Goal: Transaction & Acquisition: Purchase product/service

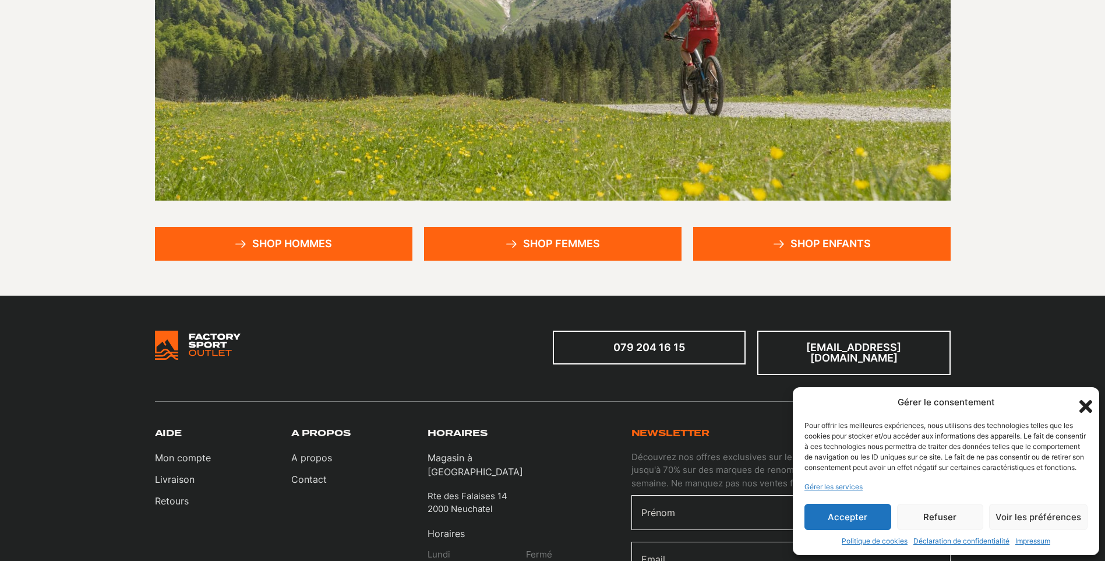
scroll to position [233, 0]
click at [573, 242] on link "Shop femmes" at bounding box center [553, 244] width 258 height 34
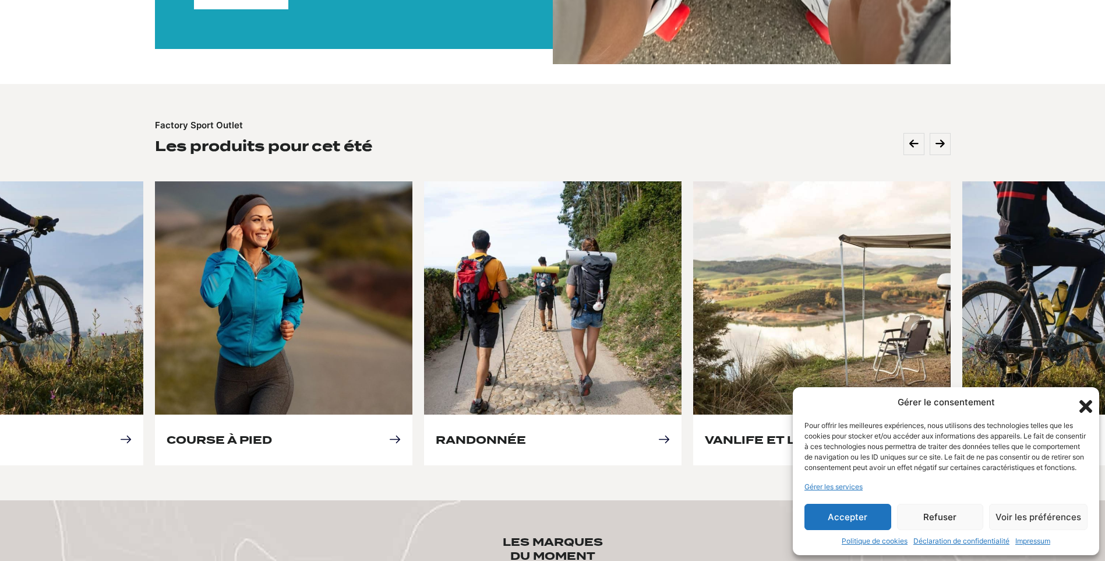
scroll to position [466, 0]
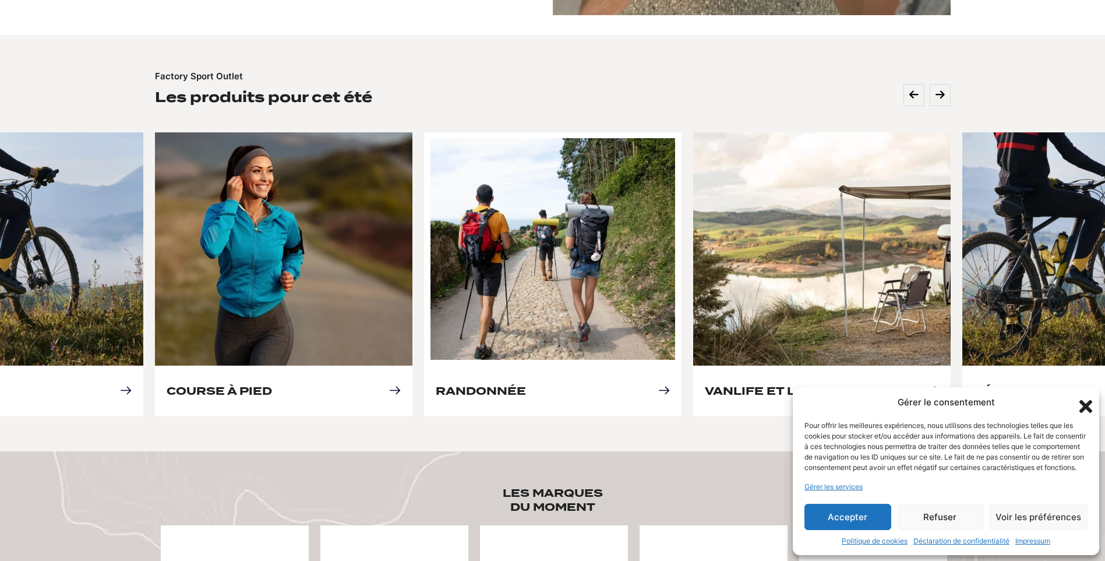
click at [515, 385] on link "Randonnée" at bounding box center [481, 391] width 90 height 12
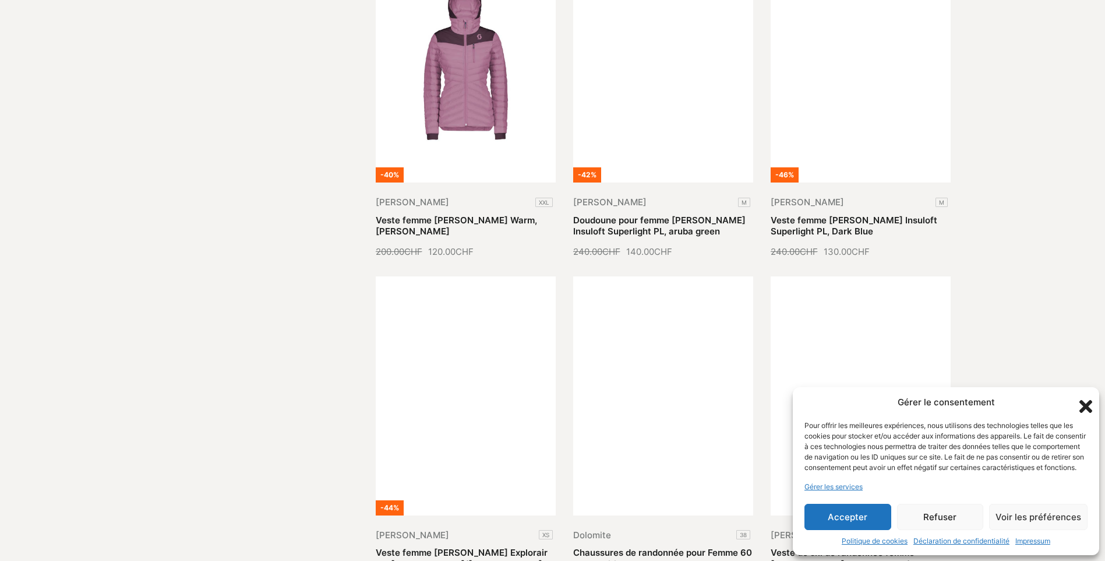
scroll to position [1340, 0]
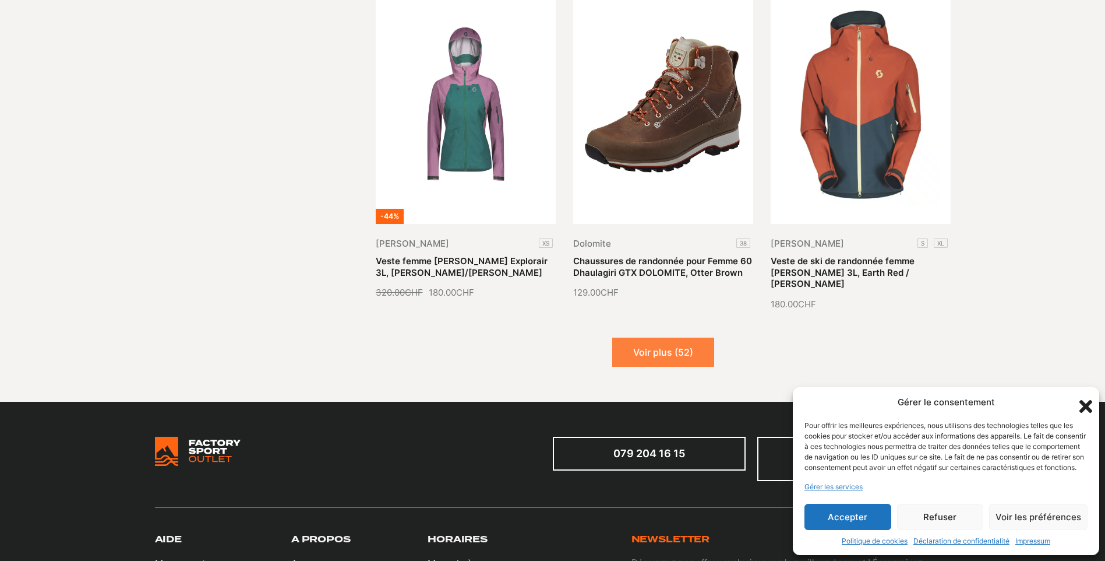
click at [639, 351] on button "Voir plus (52)" at bounding box center [663, 351] width 102 height 29
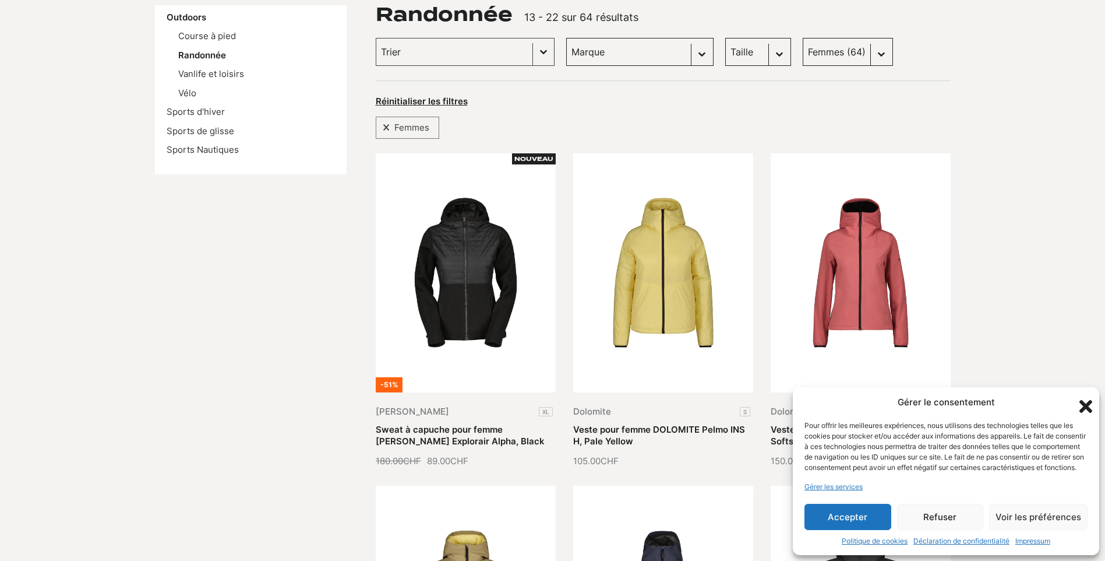
scroll to position [0, 0]
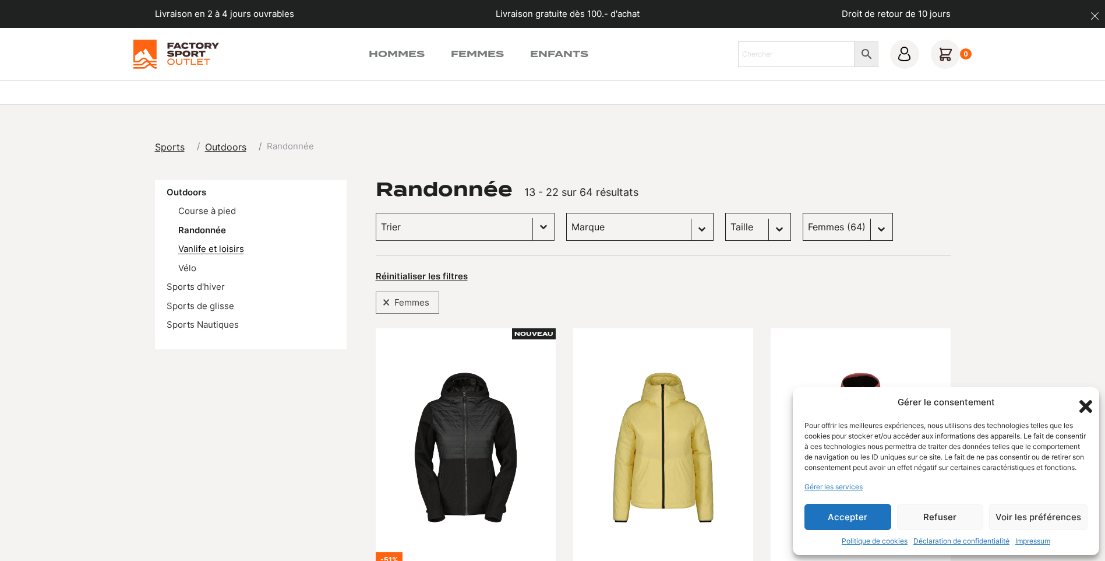
click at [216, 249] on link "Vanlife et loisirs" at bounding box center [211, 248] width 66 height 11
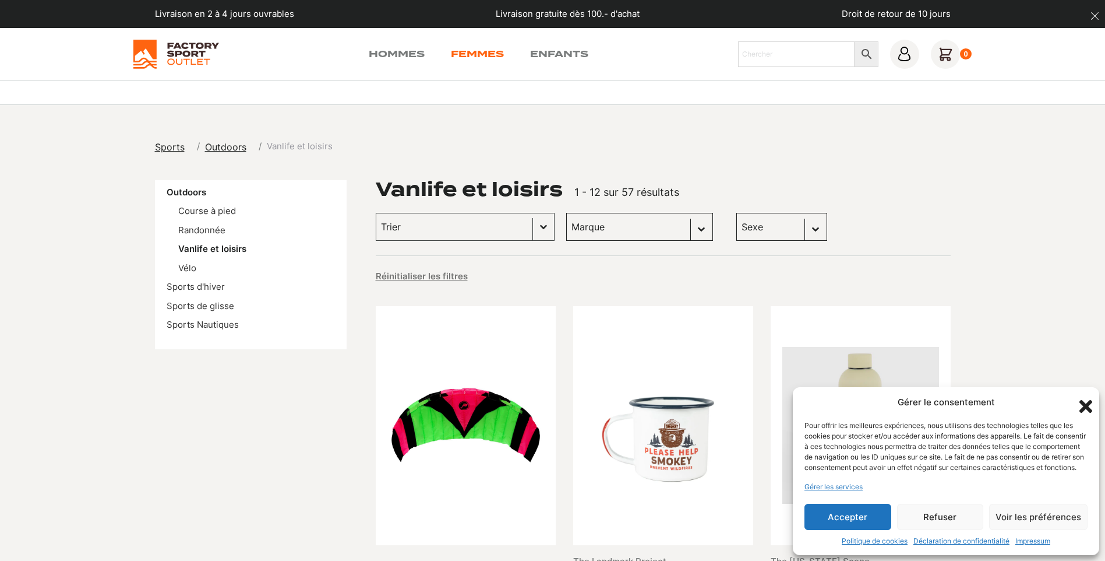
click at [475, 57] on link "Femmes" at bounding box center [477, 54] width 53 height 14
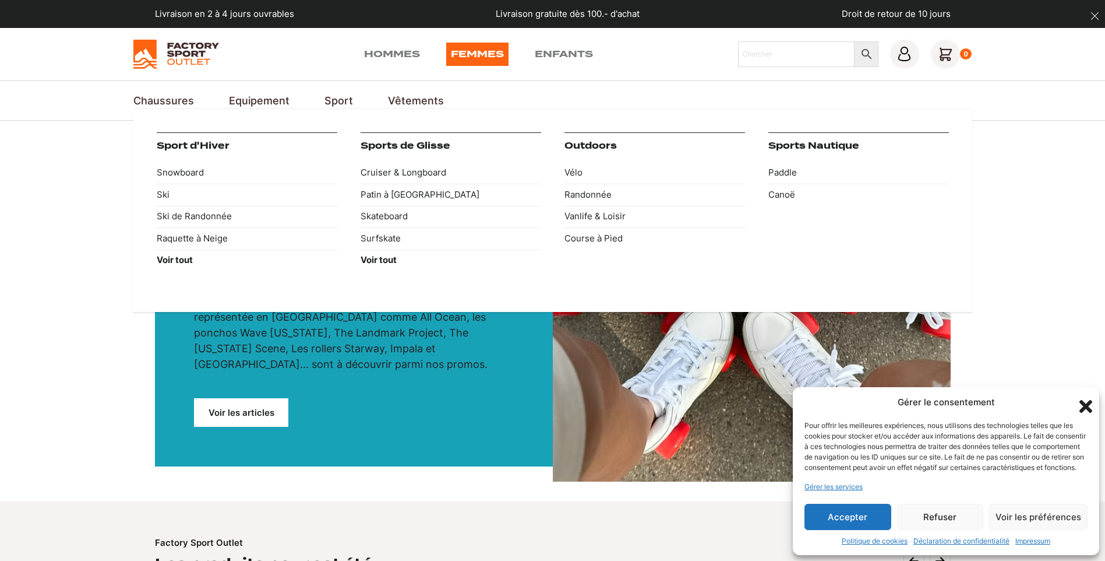
click at [334, 101] on link "Sport" at bounding box center [339, 101] width 29 height 16
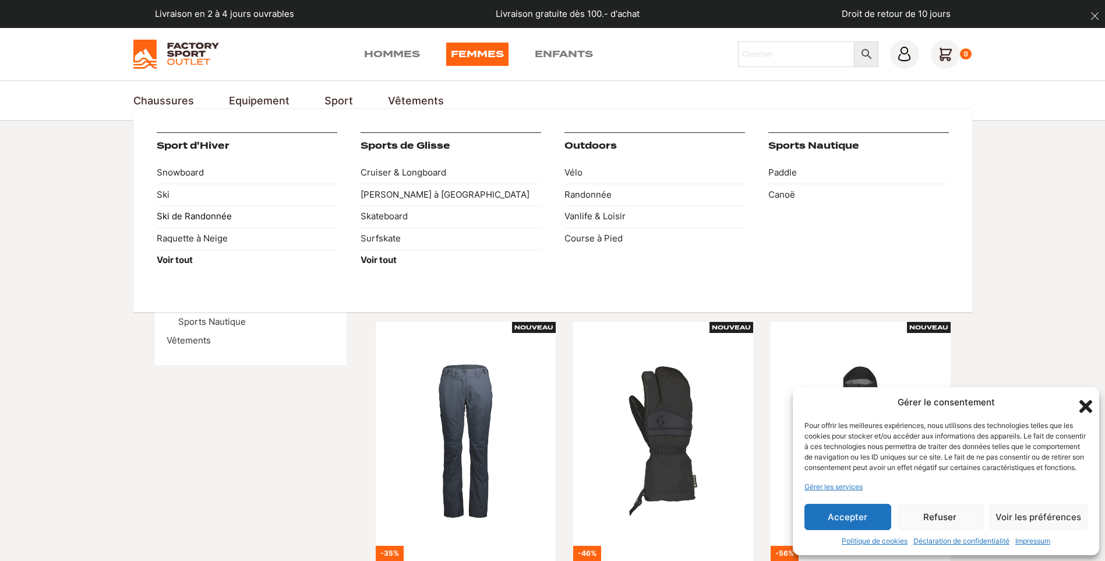
click at [191, 219] on link "Ski de Randonnée" at bounding box center [247, 217] width 181 height 22
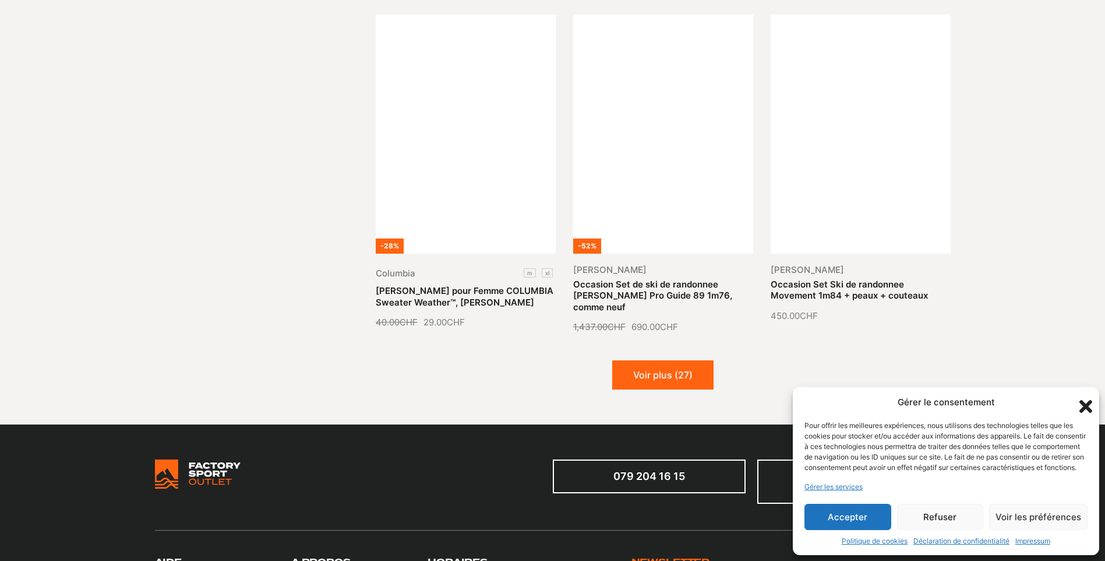
scroll to position [1457, 0]
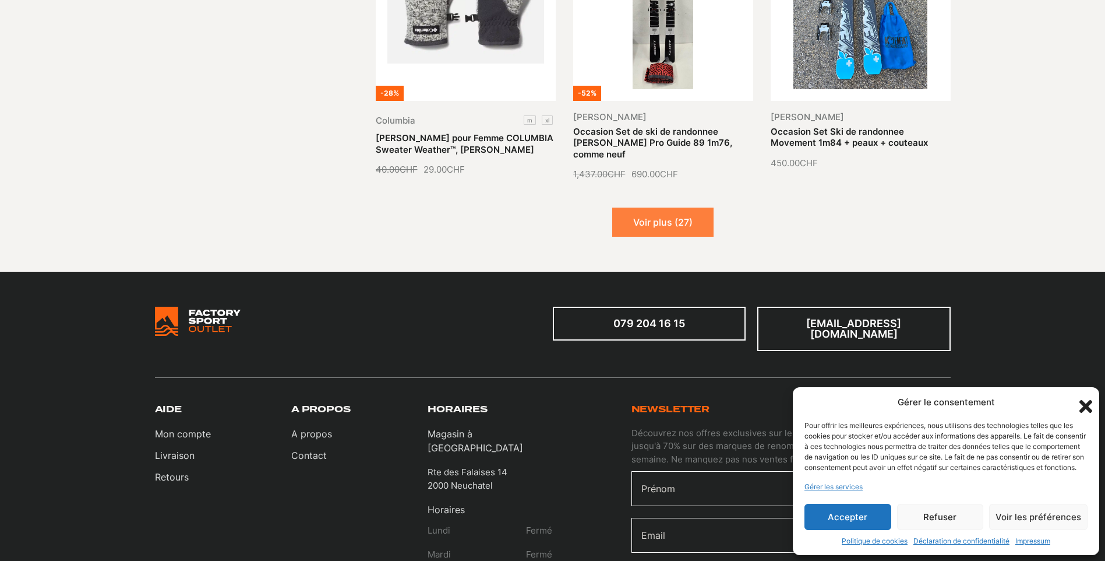
click at [631, 226] on button "Voir plus (27)" at bounding box center [662, 221] width 101 height 29
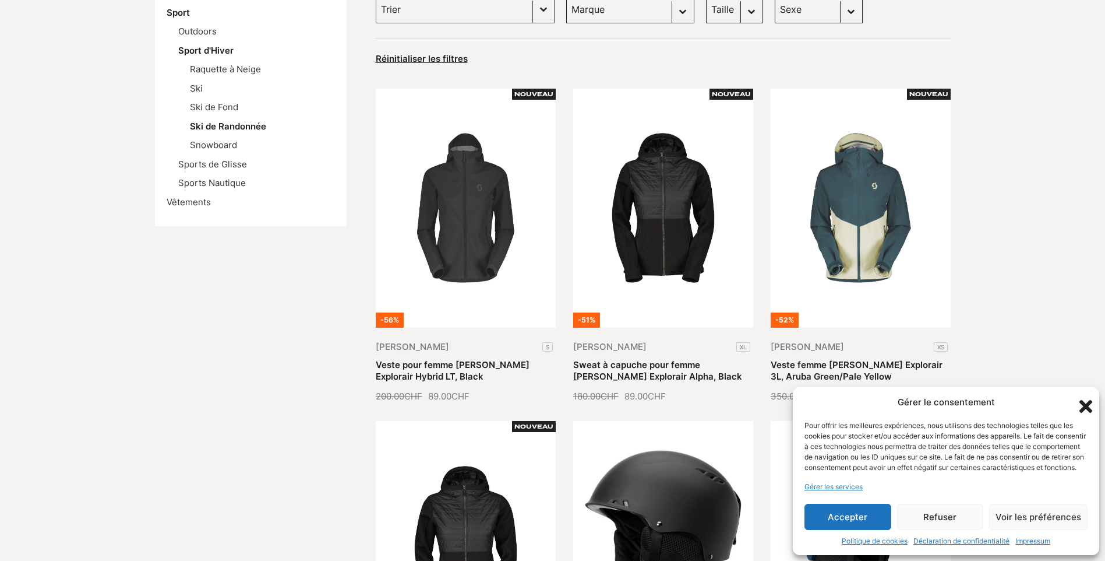
scroll to position [0, 0]
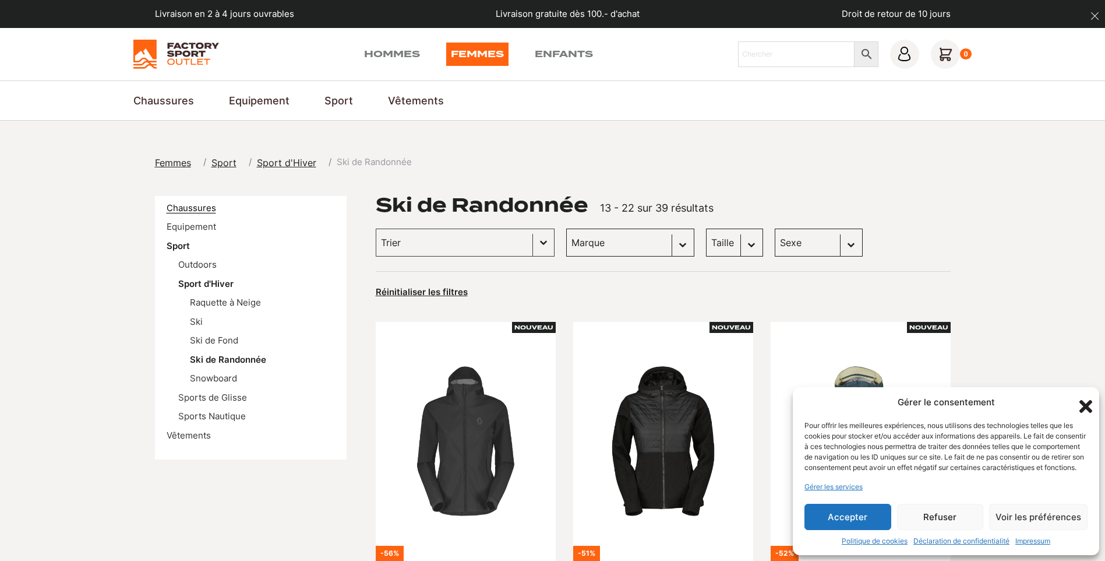
click at [189, 206] on link "Chaussures" at bounding box center [192, 207] width 50 height 11
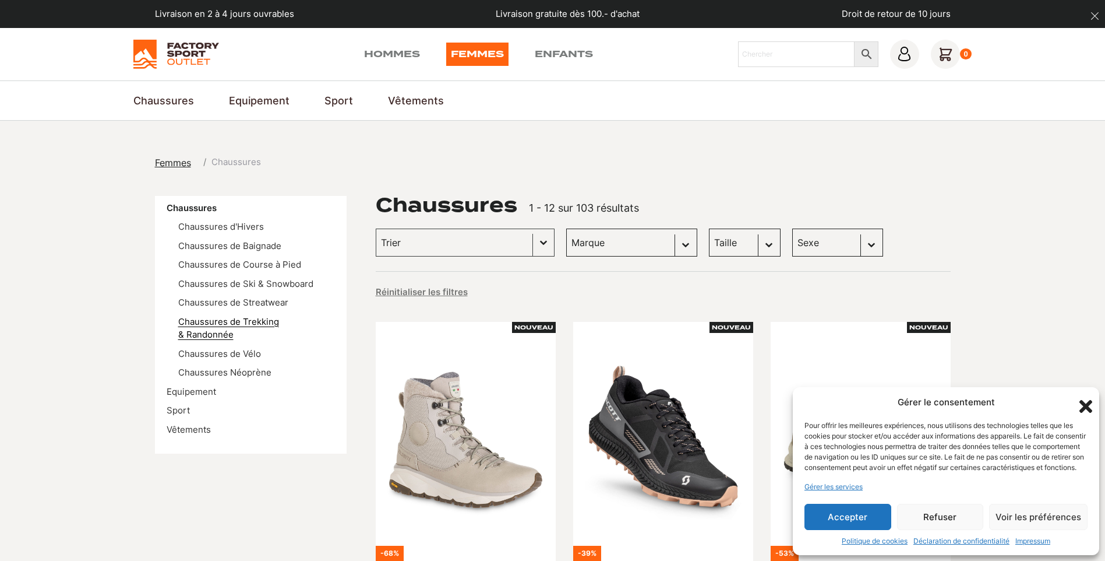
click at [247, 325] on link "Chaussures de Trekking & Randonnée" at bounding box center [228, 328] width 101 height 24
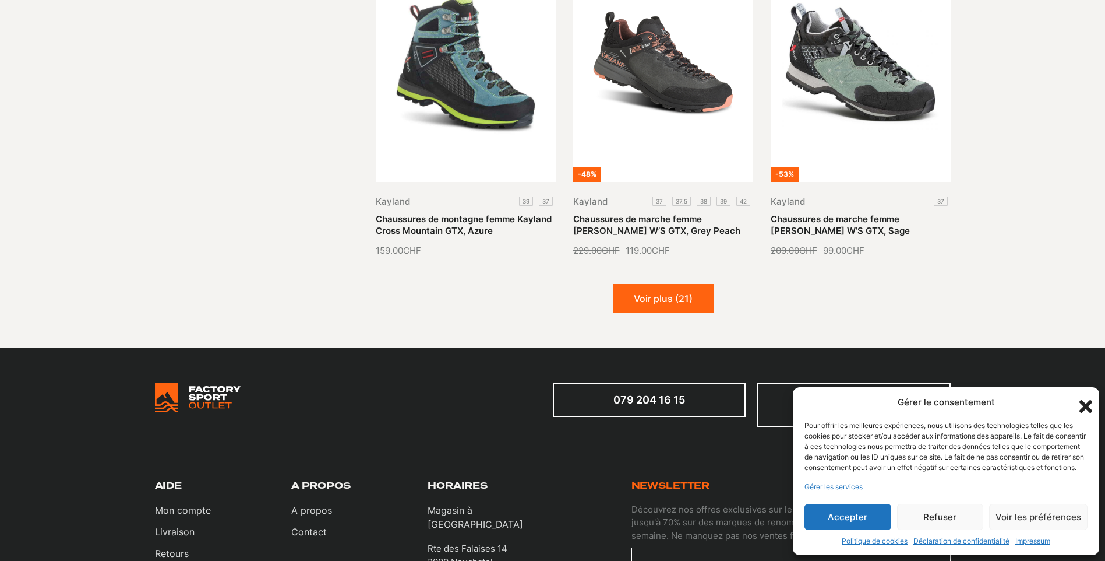
scroll to position [1340, 0]
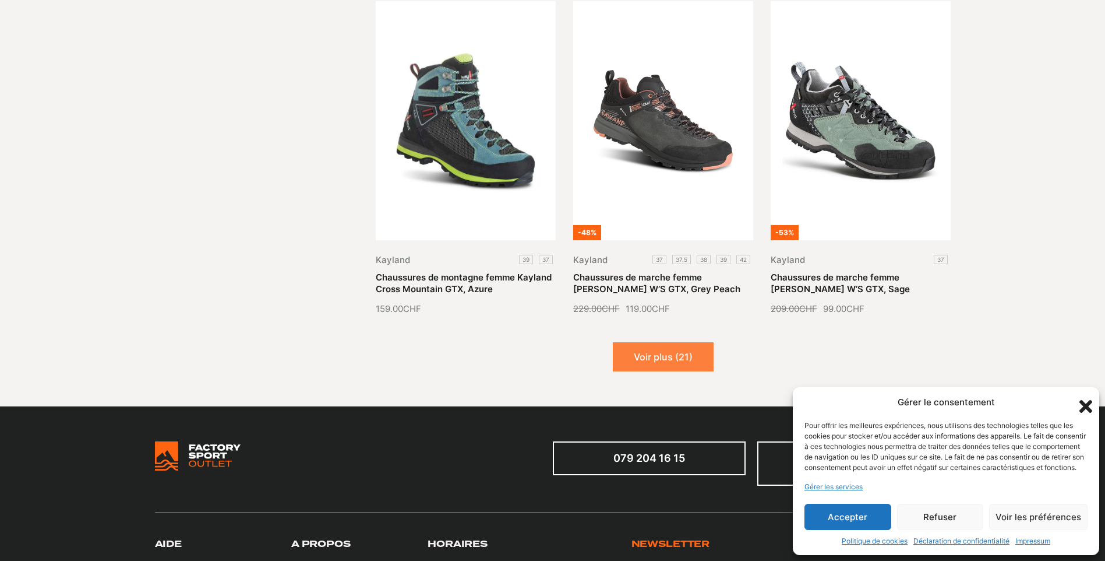
click at [658, 353] on button "Voir plus (21)" at bounding box center [663, 356] width 101 height 29
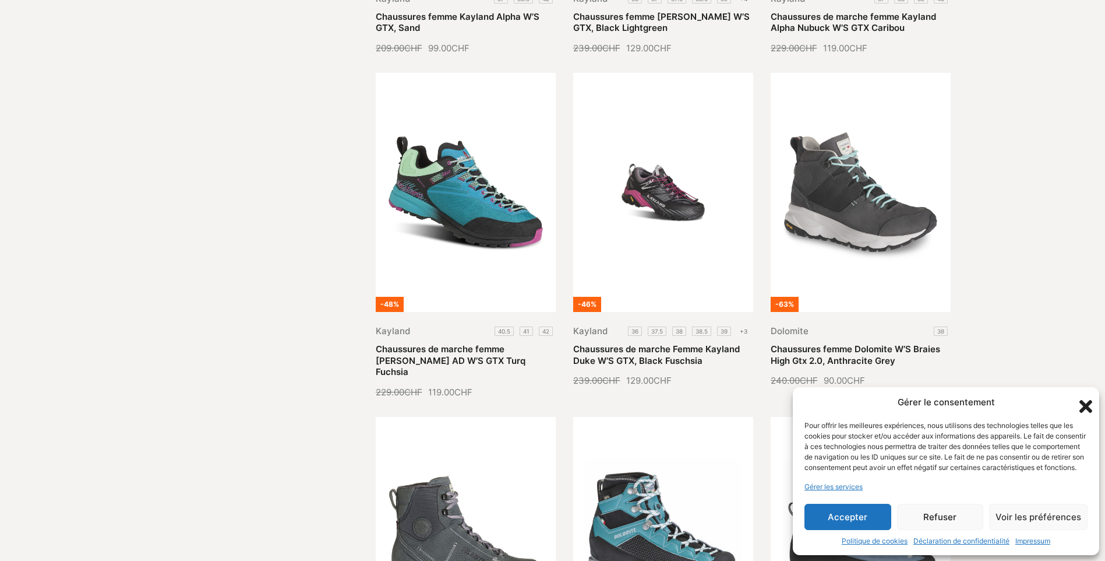
scroll to position [1923, 0]
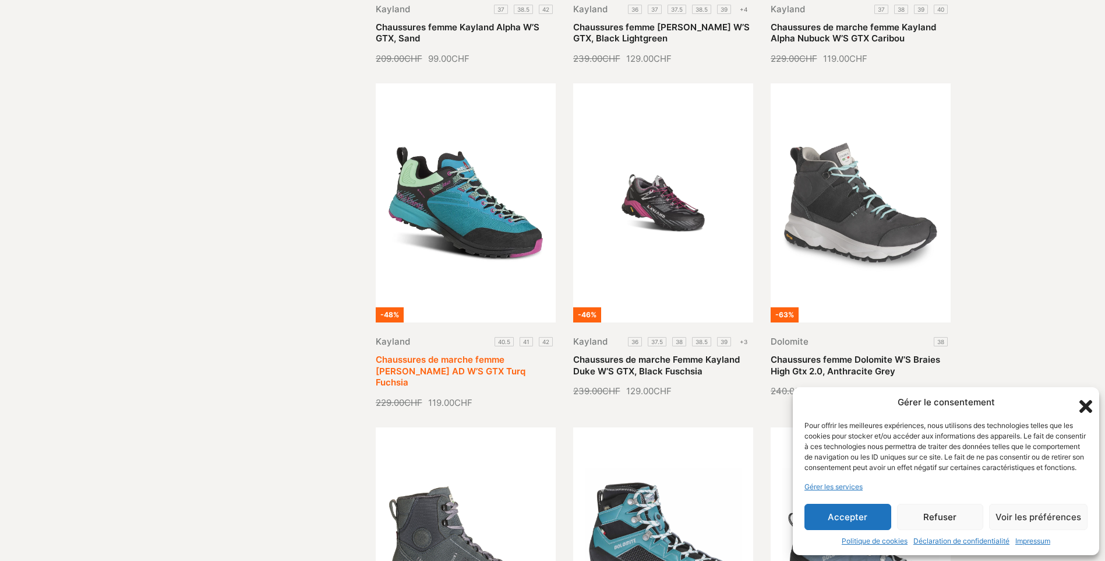
click at [427, 354] on link "Chaussures de marche femme Kayland Grimpeur AD W’S GTX Turq Fuchsia" at bounding box center [451, 371] width 150 height 34
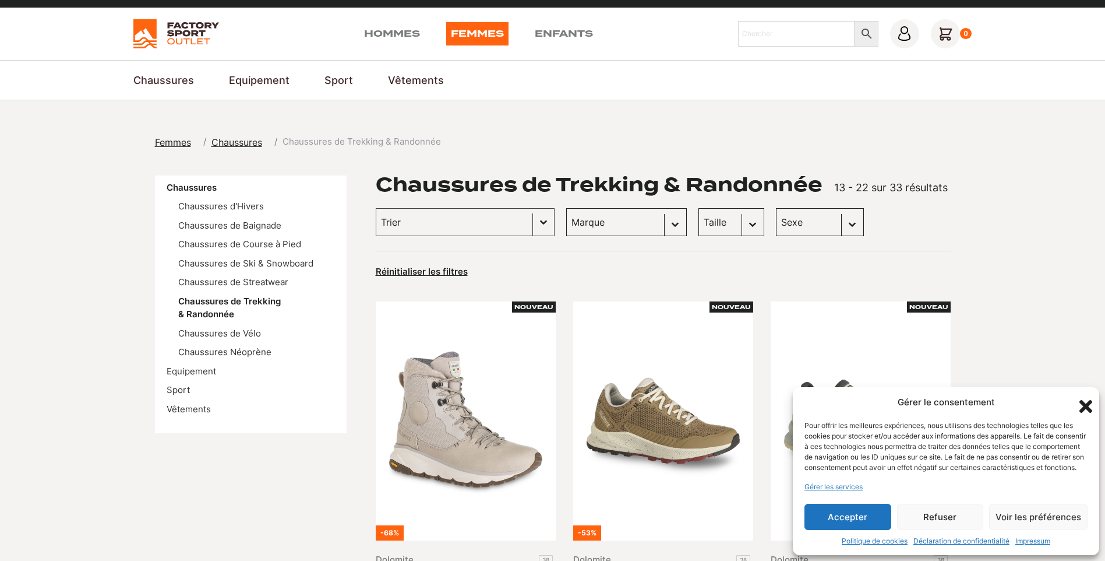
scroll to position [0, 0]
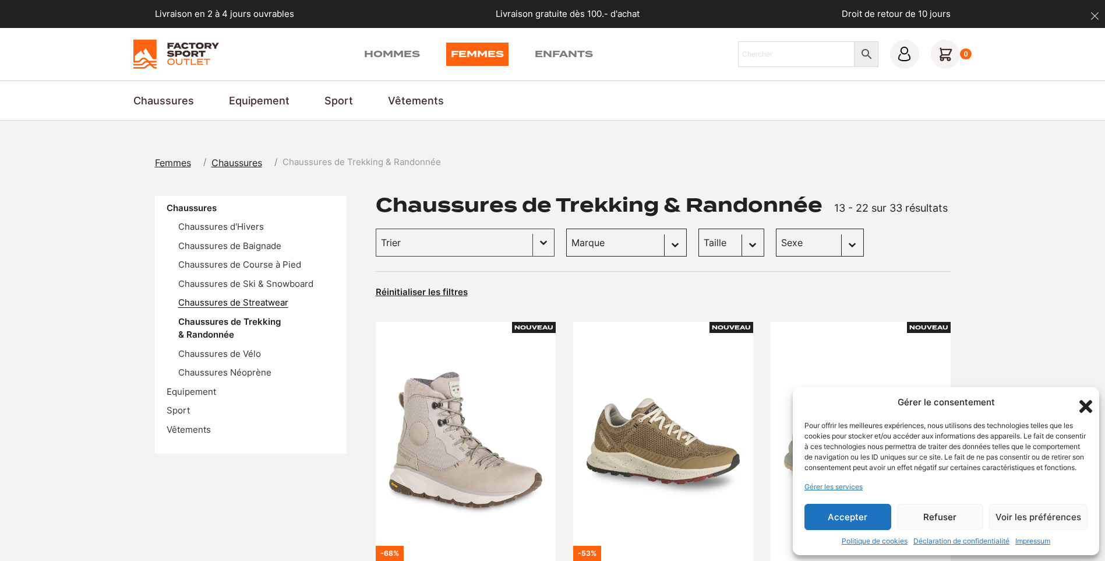
click at [279, 302] on link "Chaussures de Streatwear" at bounding box center [233, 302] width 110 height 11
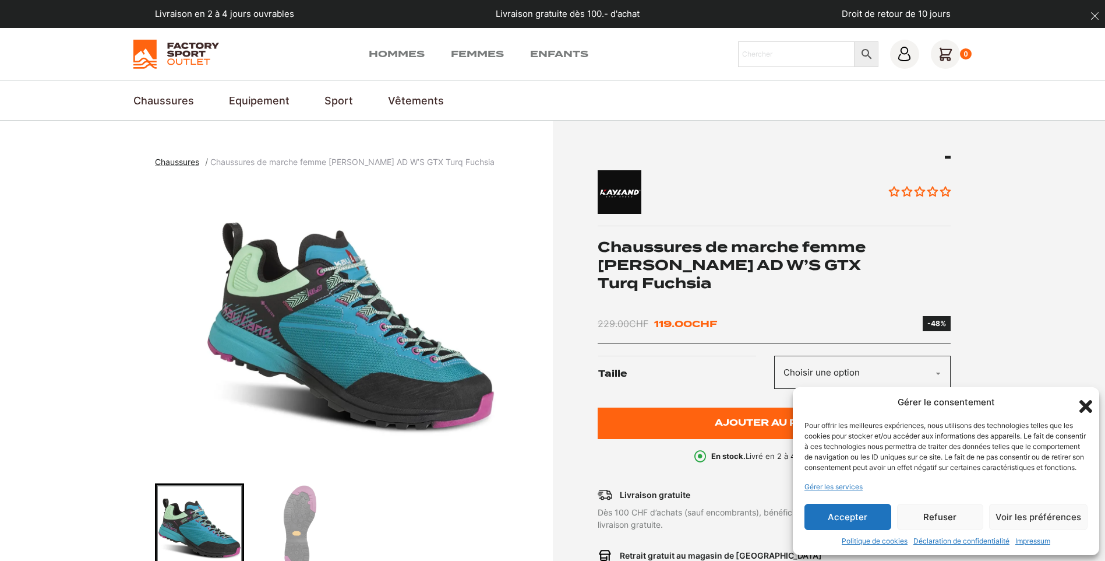
scroll to position [175, 0]
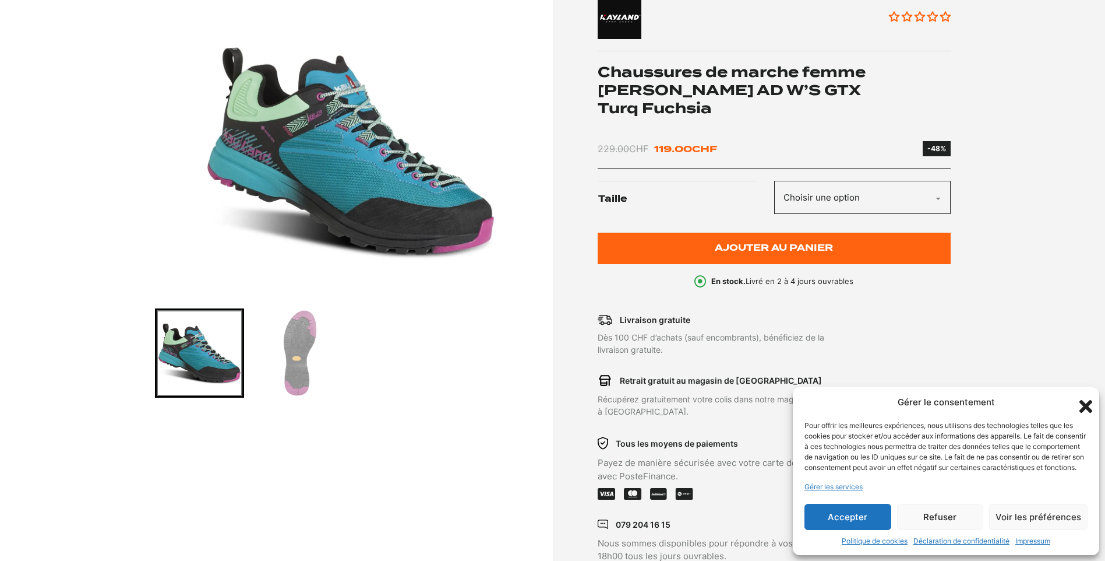
click at [312, 347] on img "Go to slide 2" at bounding box center [301, 353] width 86 height 86
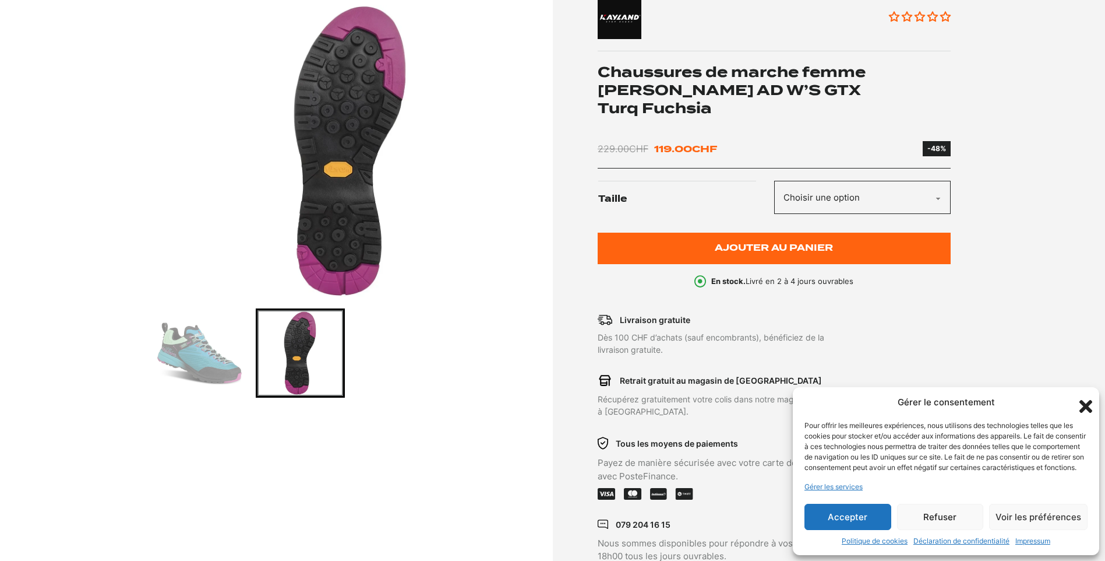
click at [203, 362] on img "Go to slide 1" at bounding box center [200, 353] width 86 height 86
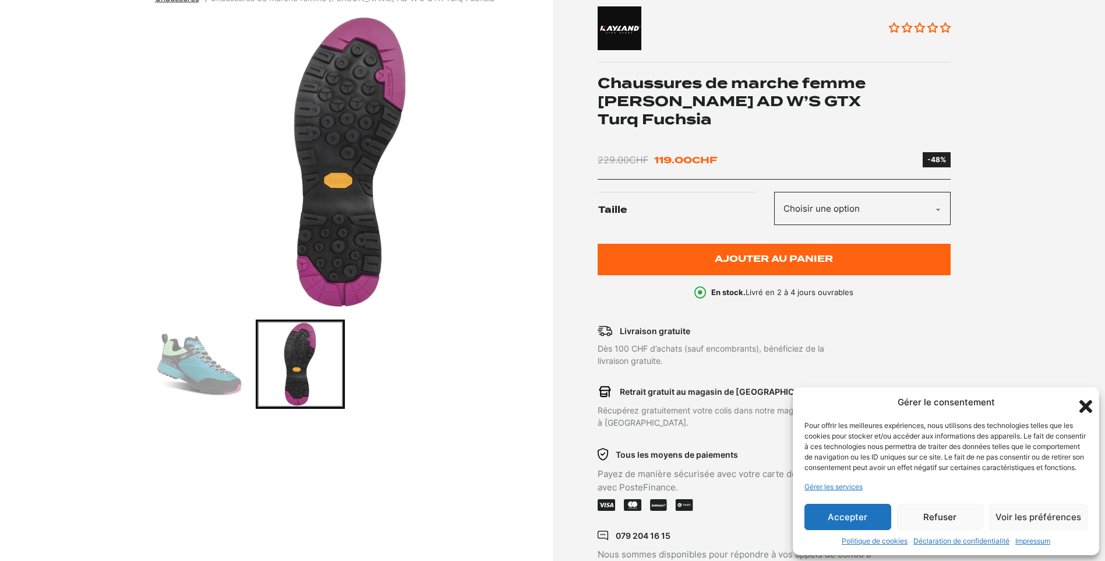
scroll to position [0, 0]
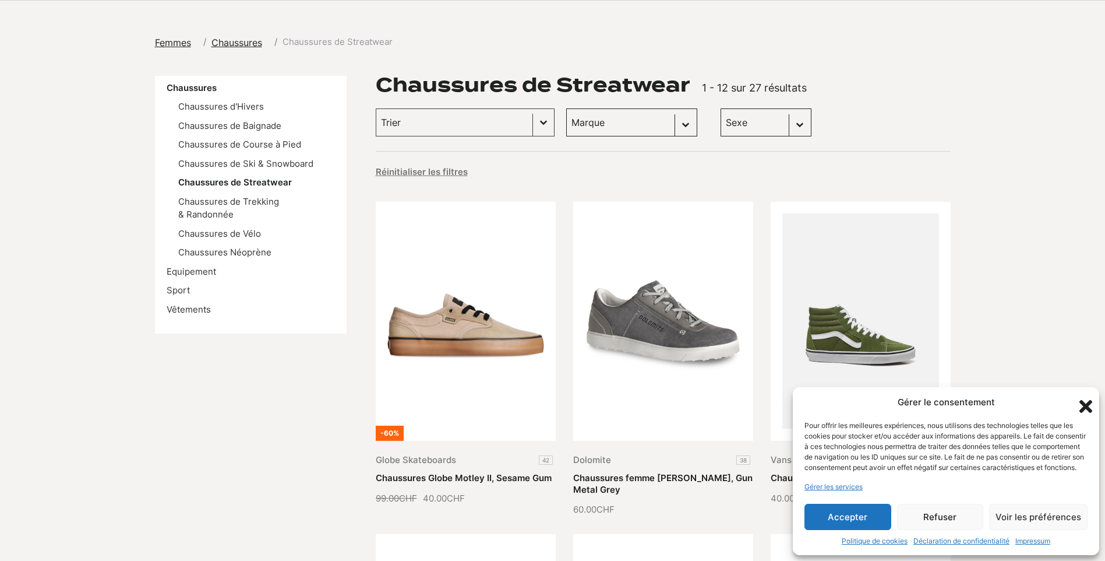
scroll to position [117, 0]
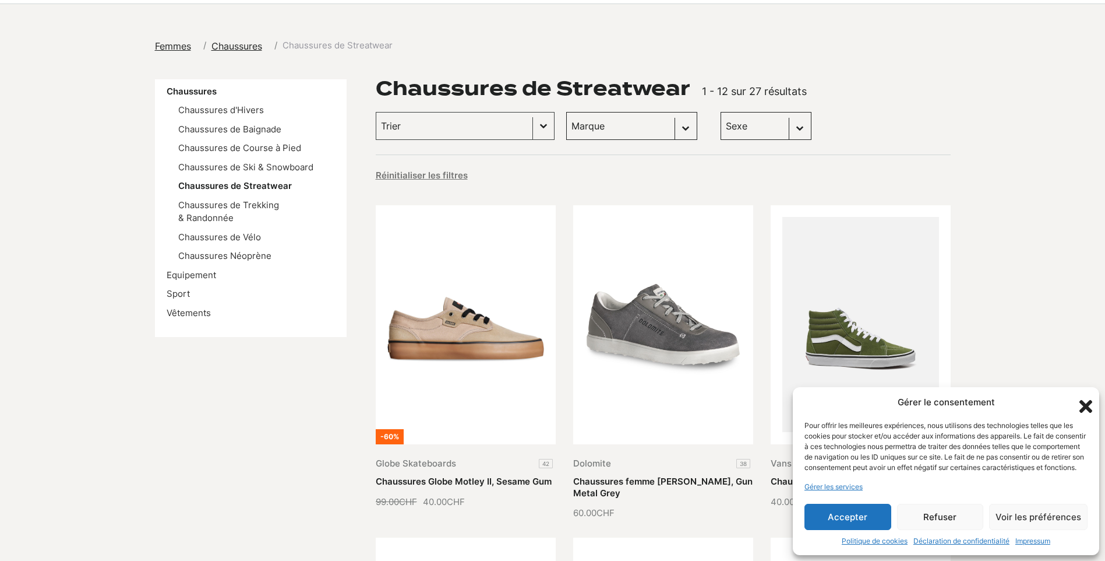
click at [230, 116] on li "Chaussures d'Hivers" at bounding box center [256, 110] width 157 height 13
click at [224, 107] on link "Chaussures d'Hivers" at bounding box center [221, 109] width 86 height 11
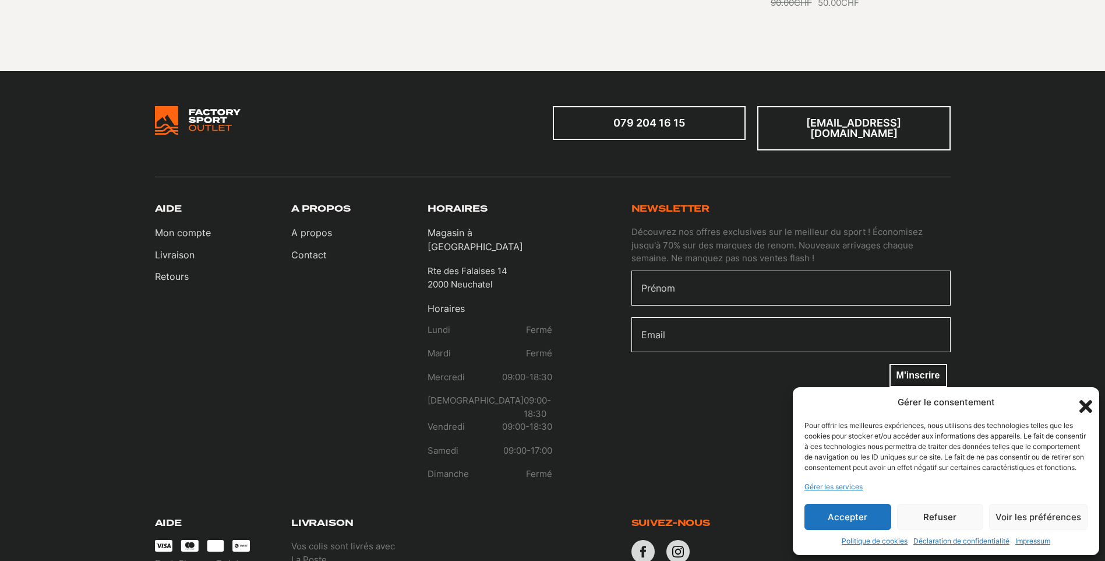
scroll to position [699, 0]
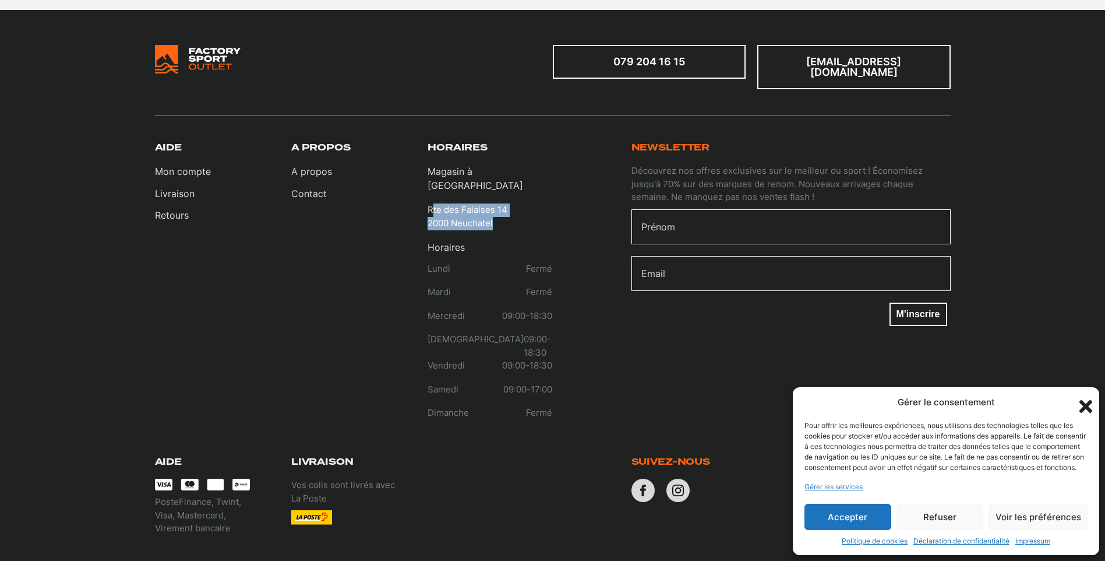
drag, startPoint x: 431, startPoint y: 184, endPoint x: 551, endPoint y: 203, distance: 121.6
click at [551, 203] on div "Magasin à Neuchatel Rte des Falaises 14 2000 Neuchatel" at bounding box center [490, 196] width 125 height 65
copy p "te des Falaises 14 2000 Neuchatel"
